Goal: Information Seeking & Learning: Learn about a topic

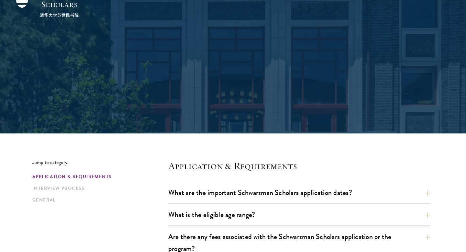
scroll to position [146, 0]
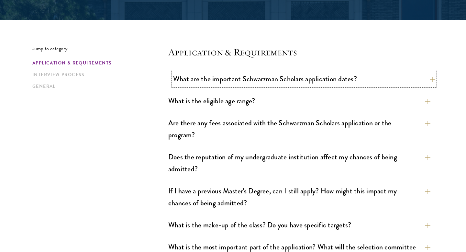
click at [190, 79] on button "What are the important Schwarzman Scholars application dates?" at bounding box center [304, 78] width 262 height 15
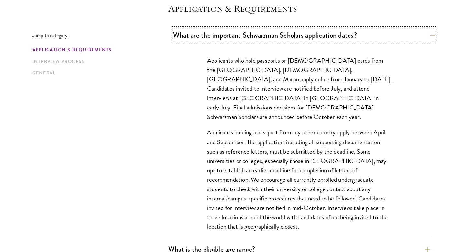
scroll to position [208, 0]
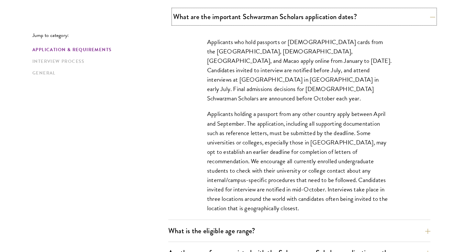
click at [195, 16] on button "What are the important Schwarzman Scholars application dates?" at bounding box center [304, 16] width 262 height 15
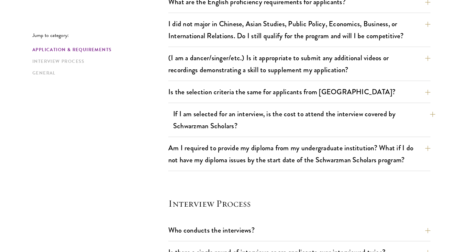
scroll to position [607, 0]
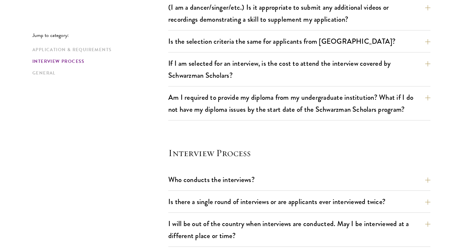
click at [228, 83] on div "If I am selected for an interview, is the cost to attend the interview covered …" at bounding box center [299, 71] width 262 height 30
click at [225, 82] on button "If I am selected for an interview, is the cost to attend the interview covered …" at bounding box center [304, 69] width 262 height 27
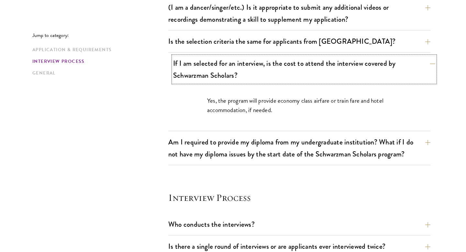
click at [224, 81] on button "If I am selected for an interview, is the cost to attend the interview covered …" at bounding box center [304, 69] width 262 height 27
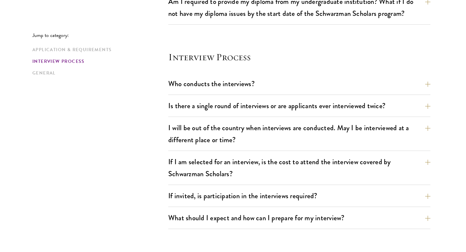
scroll to position [714, 0]
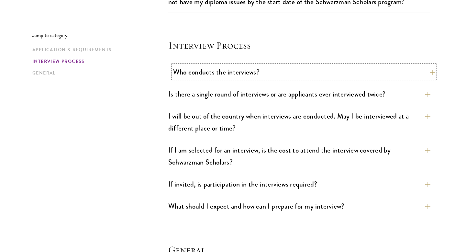
click at [221, 75] on button "Who conducts the interviews?" at bounding box center [304, 72] width 262 height 15
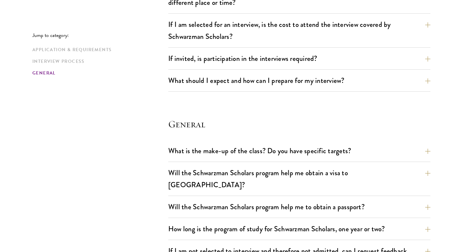
scroll to position [932, 0]
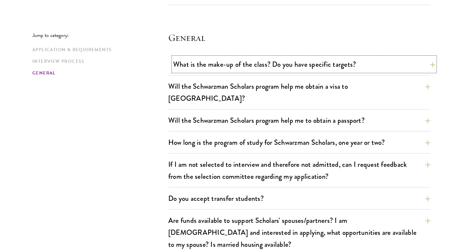
click at [220, 70] on button "What is the make-up of the class? Do you have specific targets?" at bounding box center [304, 64] width 262 height 15
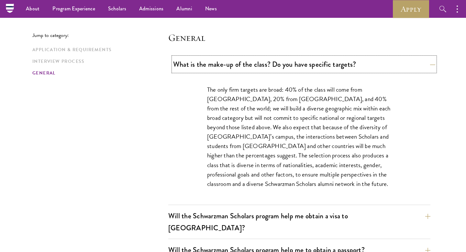
scroll to position [926, 0]
click at [220, 70] on button "What is the make-up of the class? Do you have specific targets?" at bounding box center [304, 64] width 262 height 15
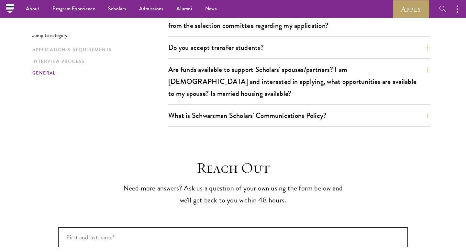
scroll to position [1068, 0]
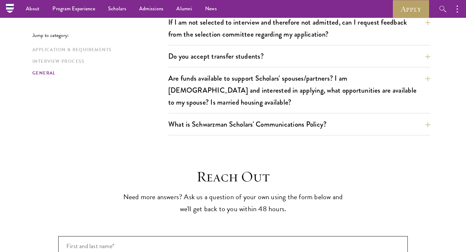
click at [214, 86] on div "Are funds available to support Scholars' spouses/partners? I am [DEMOGRAPHIC_DA…" at bounding box center [299, 92] width 262 height 42
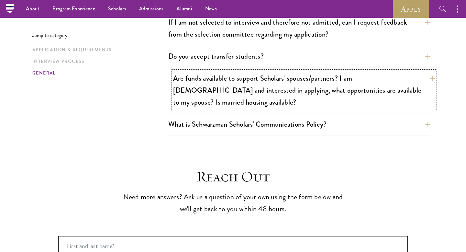
click at [214, 81] on button "Are funds available to support Scholars' spouses/partners? I am [DEMOGRAPHIC_DA…" at bounding box center [304, 90] width 262 height 38
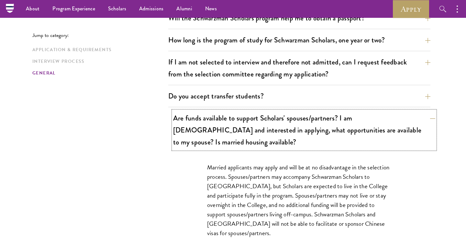
scroll to position [1028, 0]
click at [214, 89] on button "Do you accept transfer students?" at bounding box center [299, 96] width 262 height 15
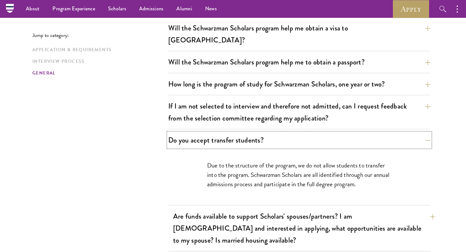
scroll to position [982, 0]
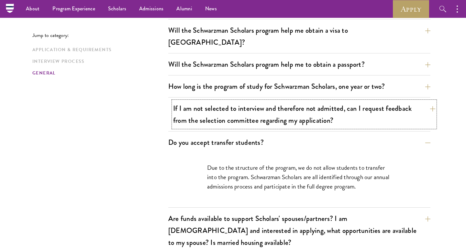
click at [216, 101] on button "If I am not selected to interview and therefore not admitted, can I request fee…" at bounding box center [304, 114] width 262 height 27
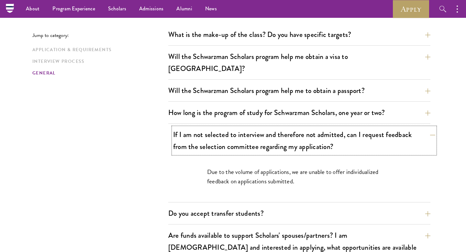
scroll to position [953, 0]
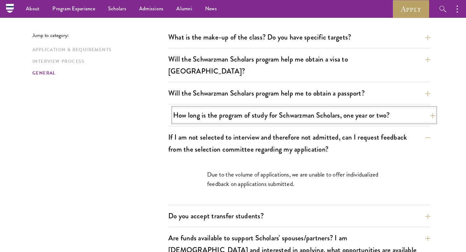
click at [212, 108] on button "How long is the program of study for Schwarzman Scholars, one year or two?" at bounding box center [304, 115] width 262 height 15
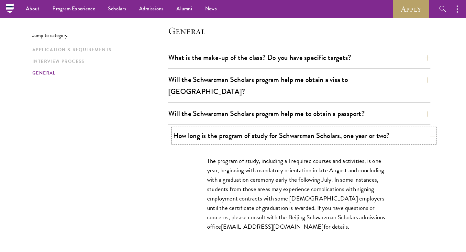
scroll to position [931, 0]
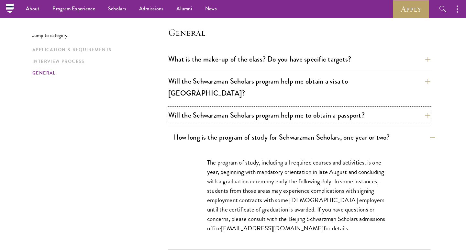
click at [212, 108] on button "Will the Schwarzman Scholars program help me to obtain a passport?" at bounding box center [299, 115] width 262 height 15
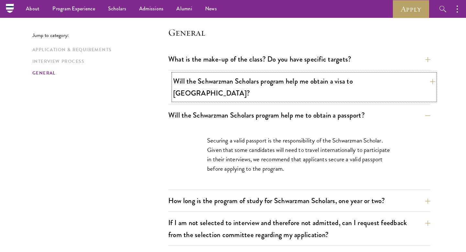
click at [212, 85] on button "Will the Schwarzman Scholars program help me obtain a visa to [GEOGRAPHIC_DATA]?" at bounding box center [304, 87] width 262 height 27
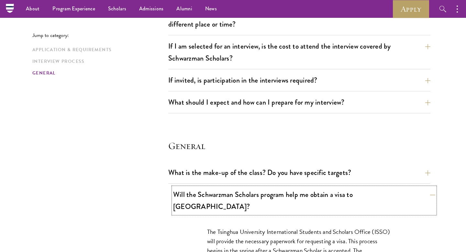
scroll to position [813, 0]
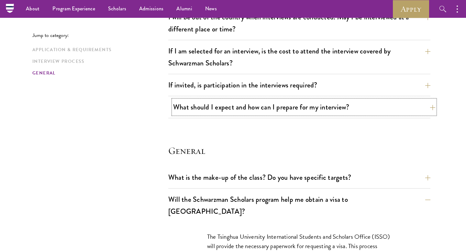
click at [209, 106] on button "What should I expect and how can I prepare for my interview?" at bounding box center [304, 107] width 262 height 15
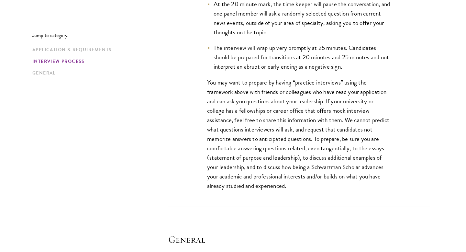
scroll to position [1126, 0]
